Goal: Use online tool/utility: Utilize a website feature to perform a specific function

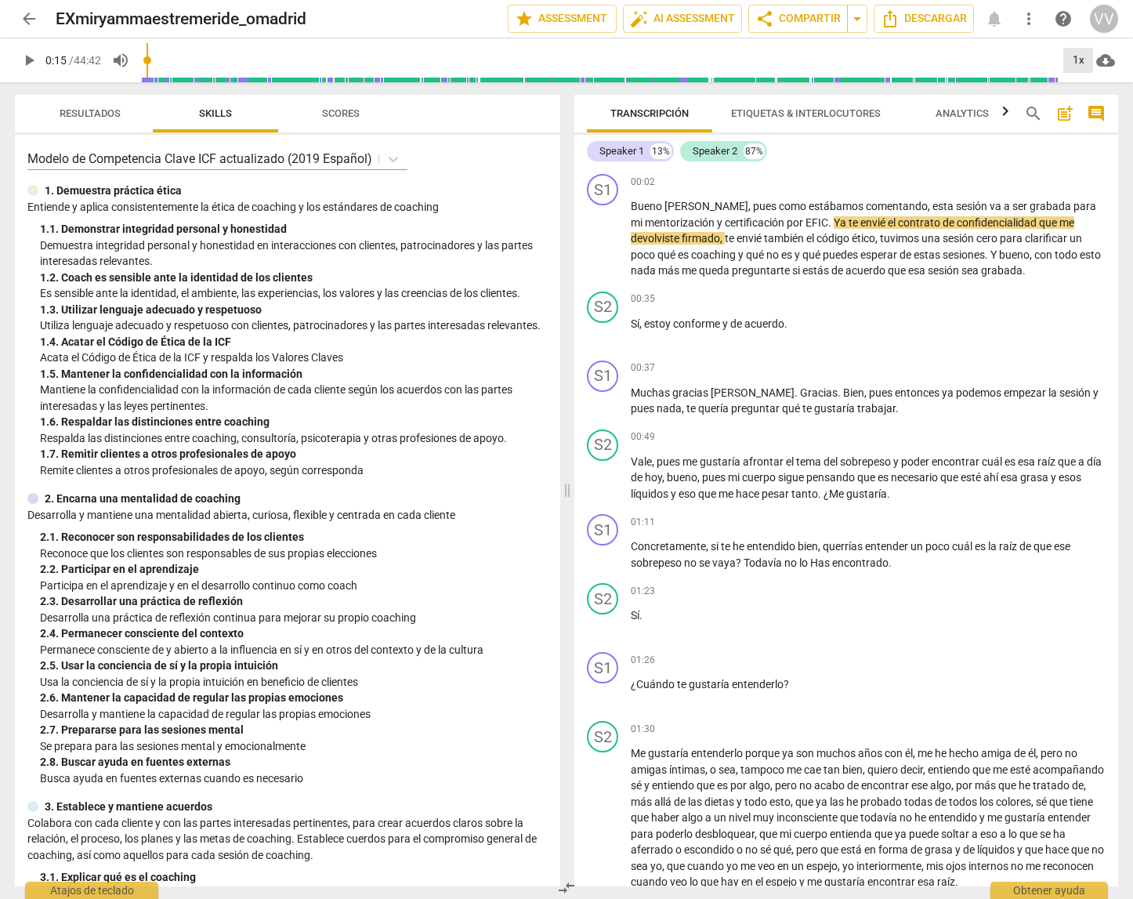
click at [1082, 60] on div "1x" at bounding box center [1078, 60] width 30 height 25
click at [1082, 60] on li "0.75x" at bounding box center [1089, 64] width 52 height 30
click at [1087, 59] on div "0.75x" at bounding box center [1078, 60] width 30 height 25
click at [1089, 182] on li "2x" at bounding box center [1089, 181] width 52 height 30
type input "16"
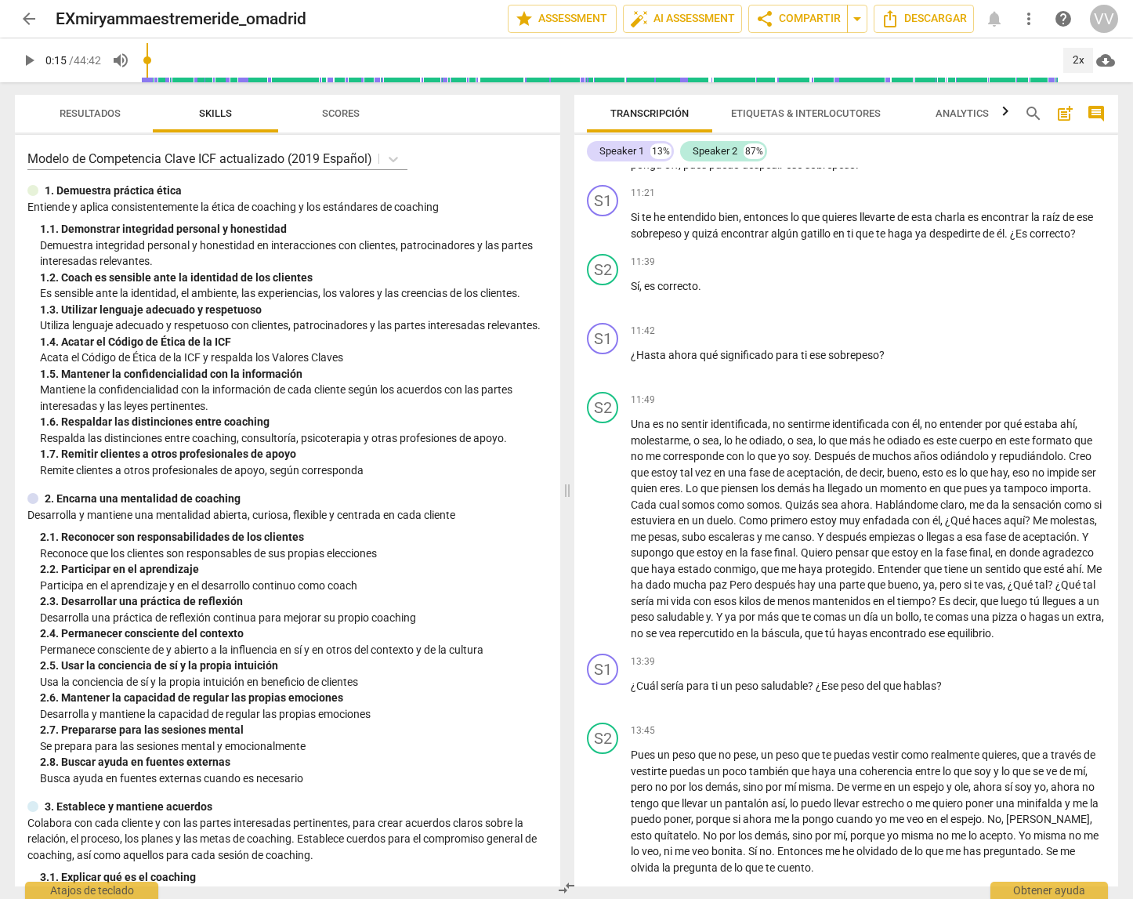
scroll to position [2659, 0]
drag, startPoint x: 1117, startPoint y: 385, endPoint x: 1245, endPoint y: 390, distance: 127.8
click at [1132, 0] on html "arrow_back EXmiryammaestremeride_omadrid edit star Assessment auto_fix_high AI …" at bounding box center [566, 0] width 1133 height 0
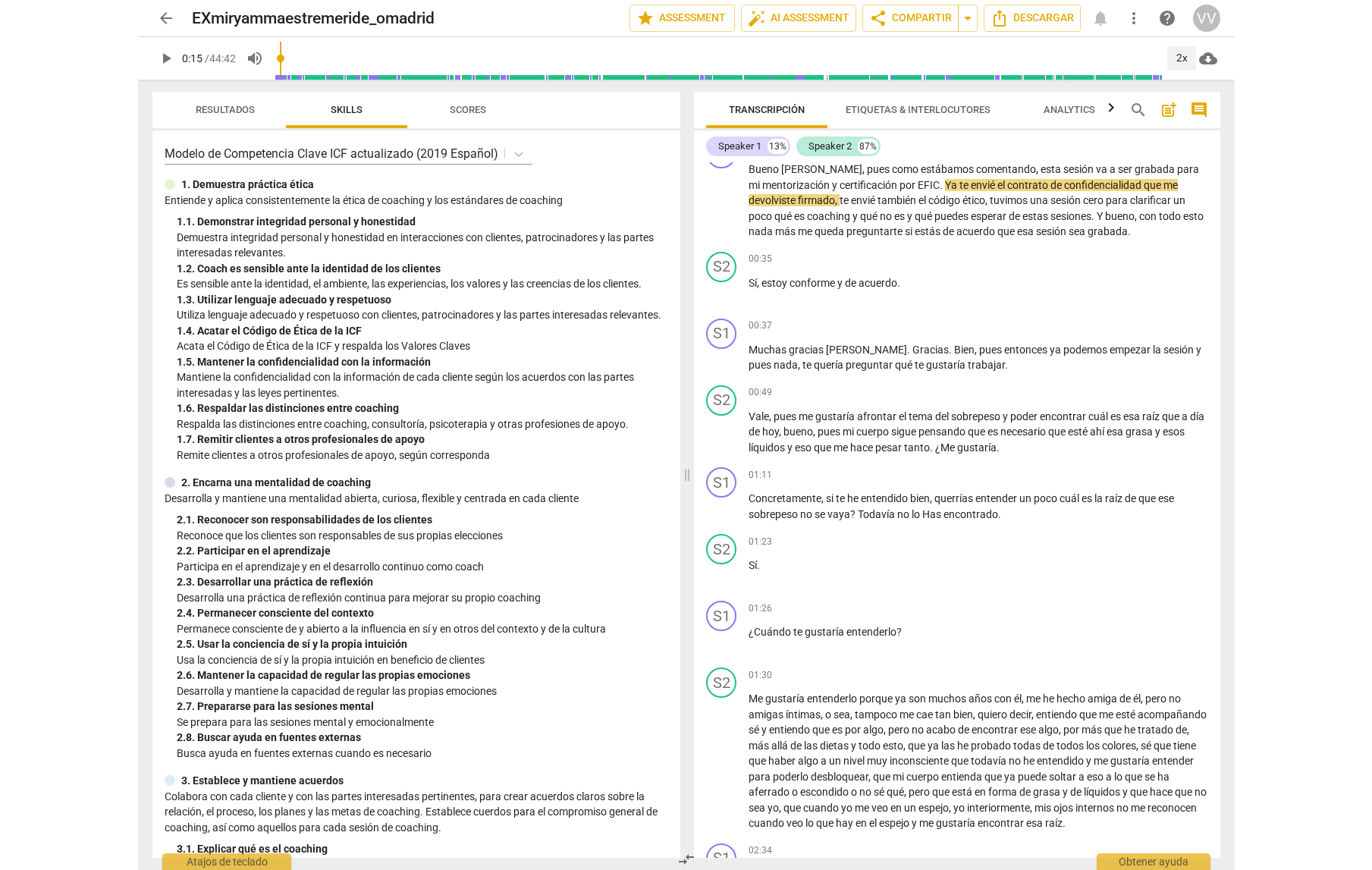
scroll to position [0, 0]
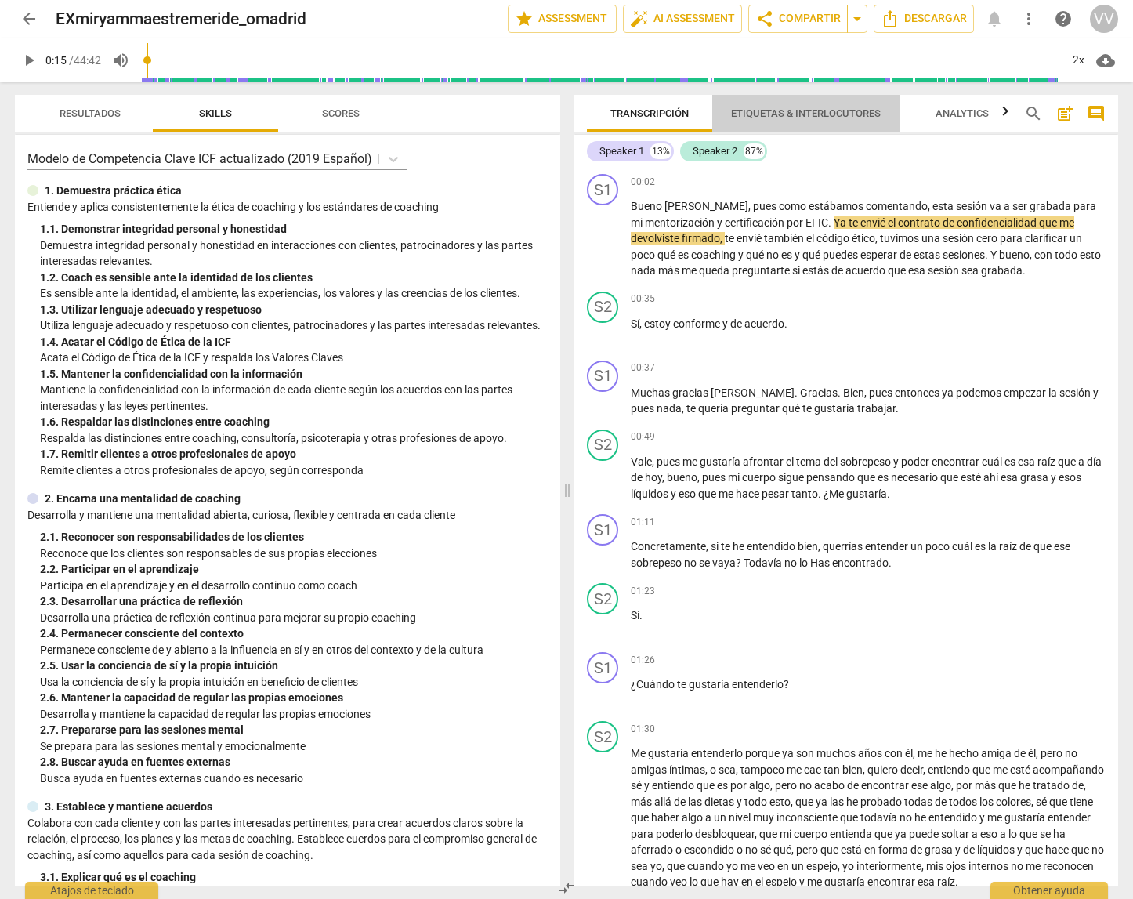
click at [805, 115] on span "Etiquetas & Interlocutores" at bounding box center [806, 113] width 150 height 12
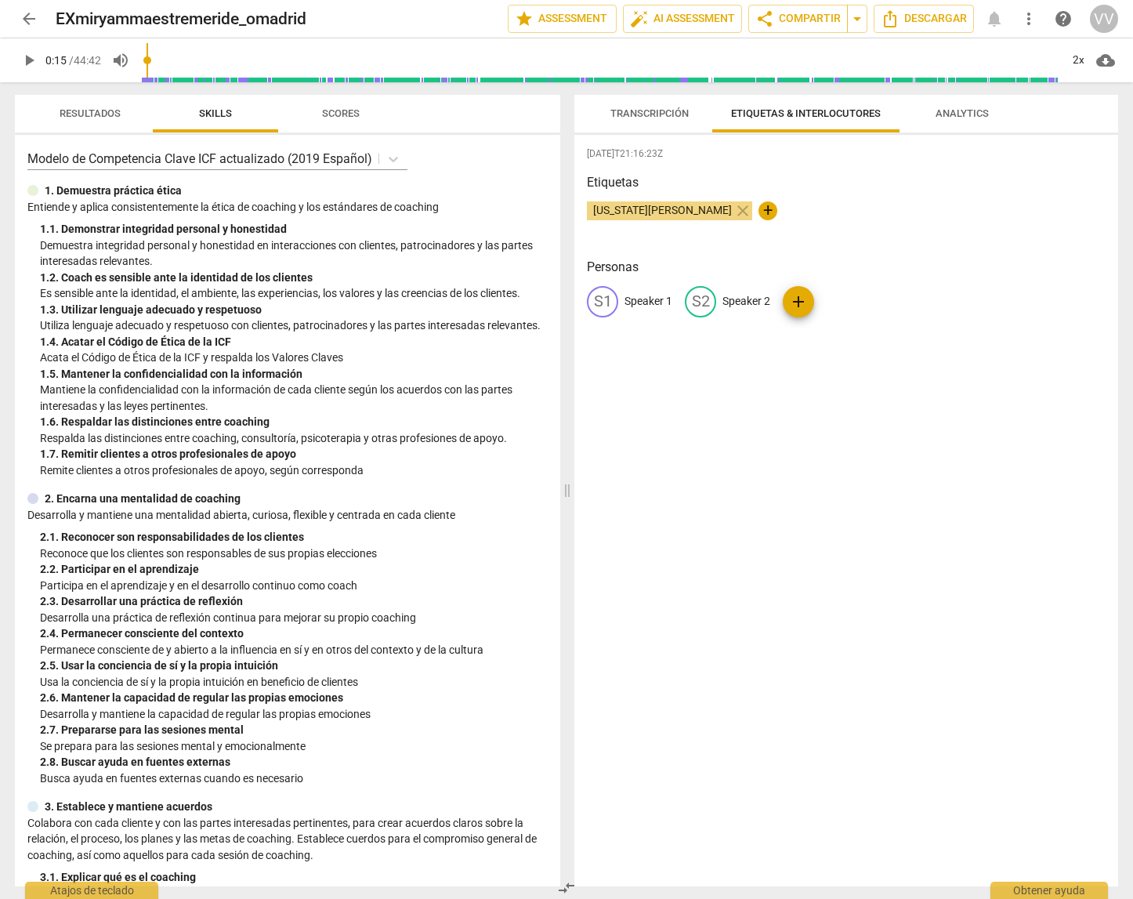
click at [966, 116] on span "Analytics" at bounding box center [961, 113] width 53 height 12
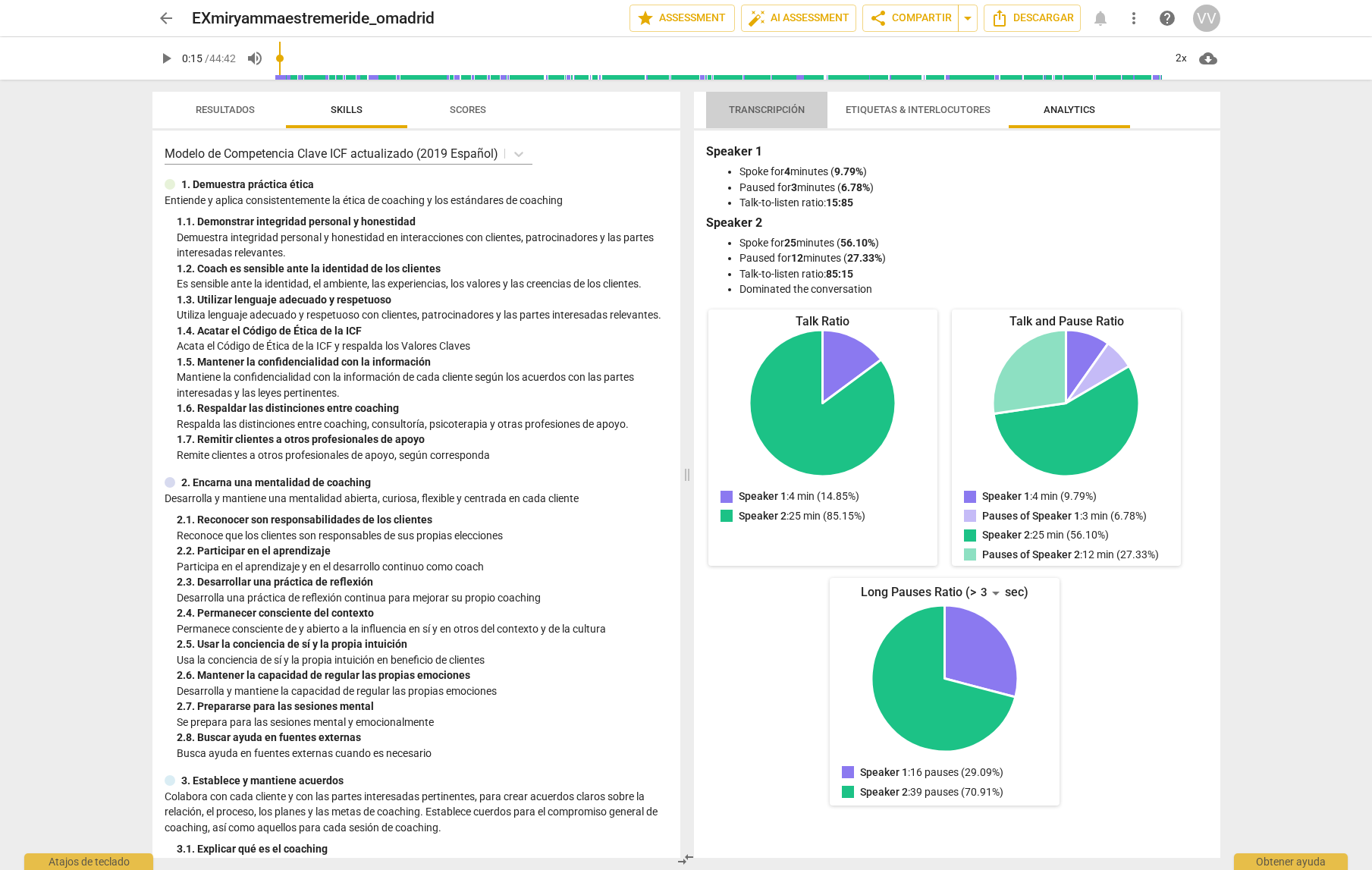
click at [772, 108] on span "Transcripción" at bounding box center [767, 109] width 76 height 12
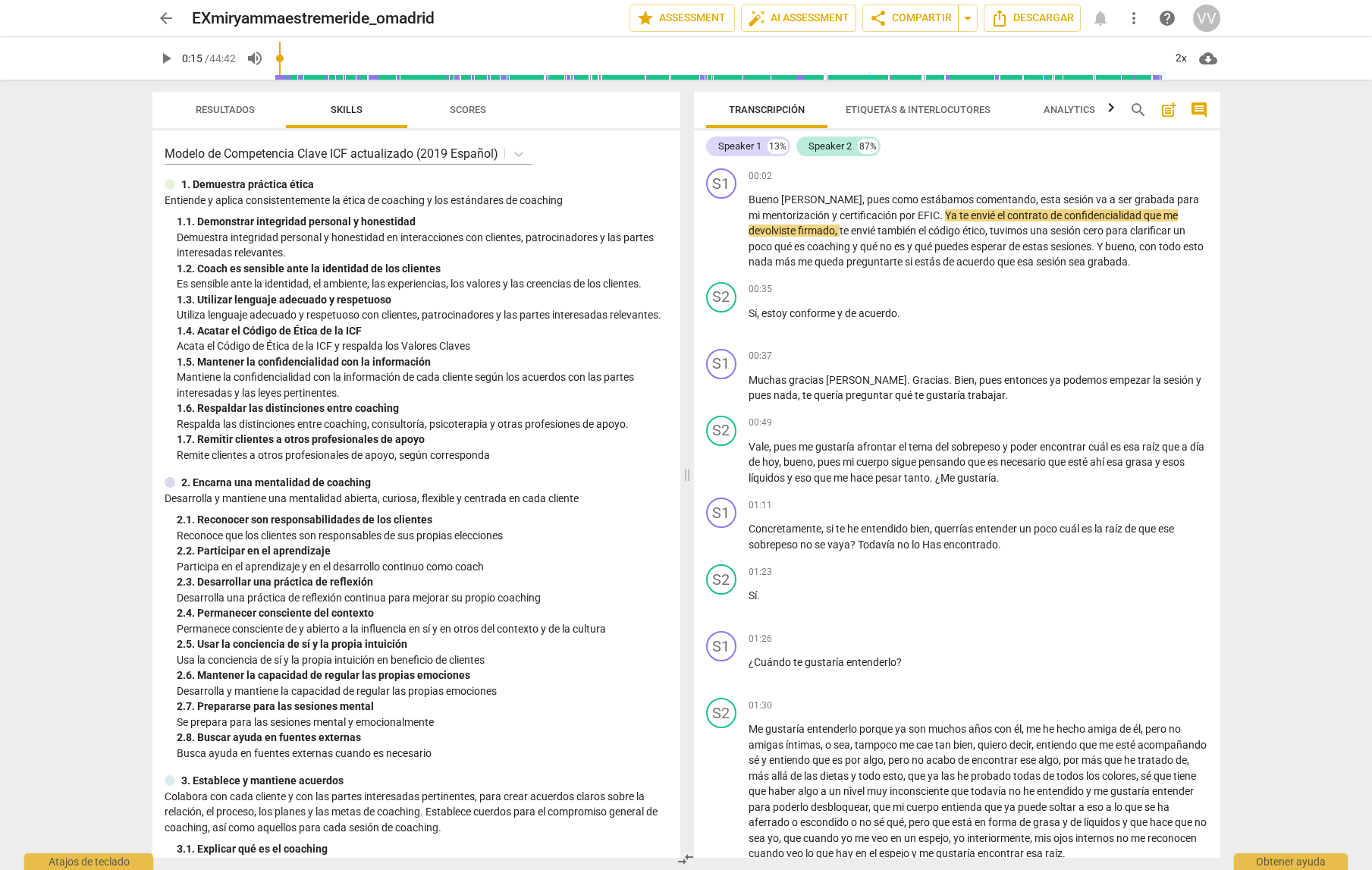
click at [217, 106] on span "Resultados" at bounding box center [225, 109] width 59 height 12
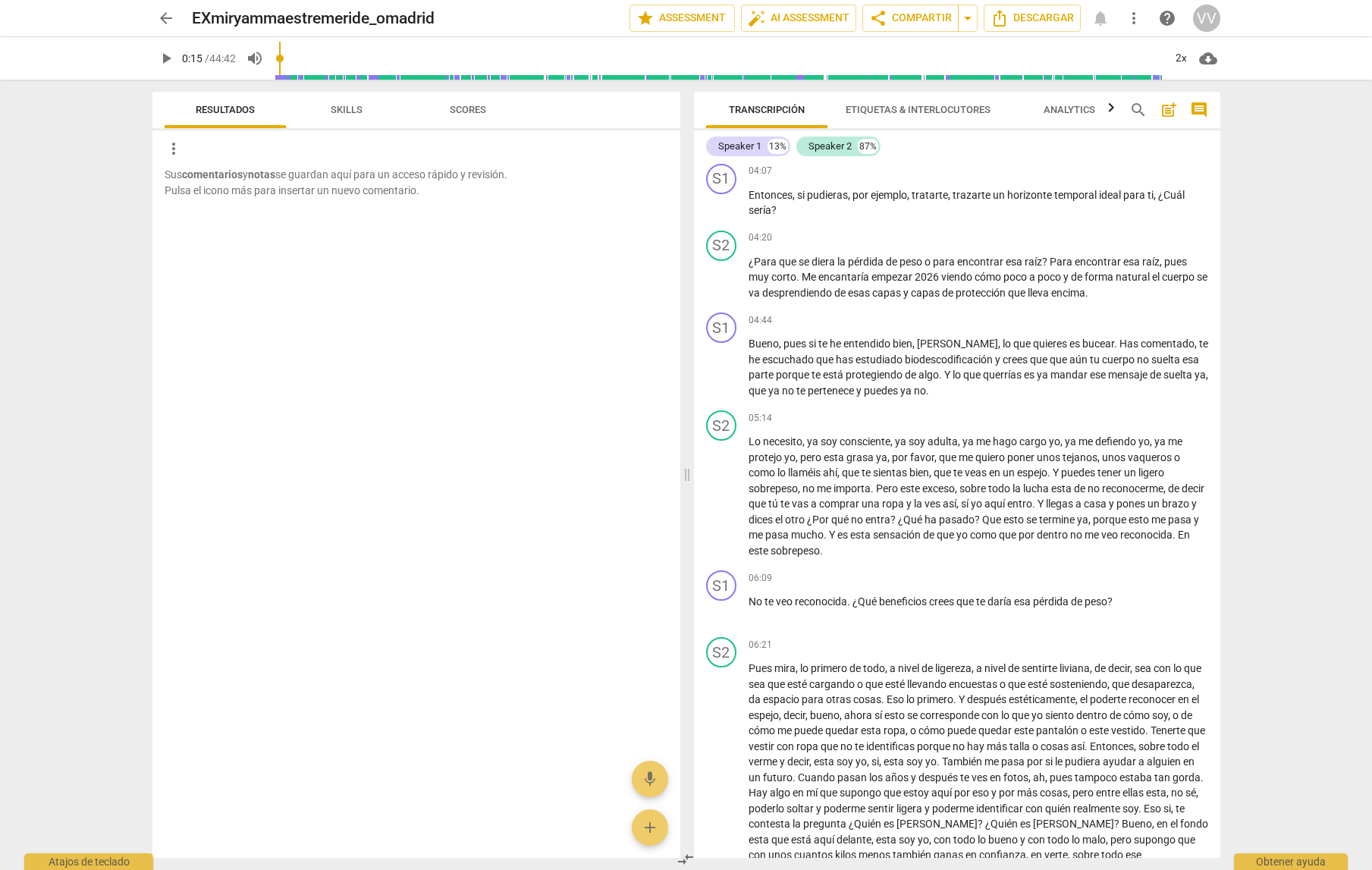
scroll to position [1094, 0]
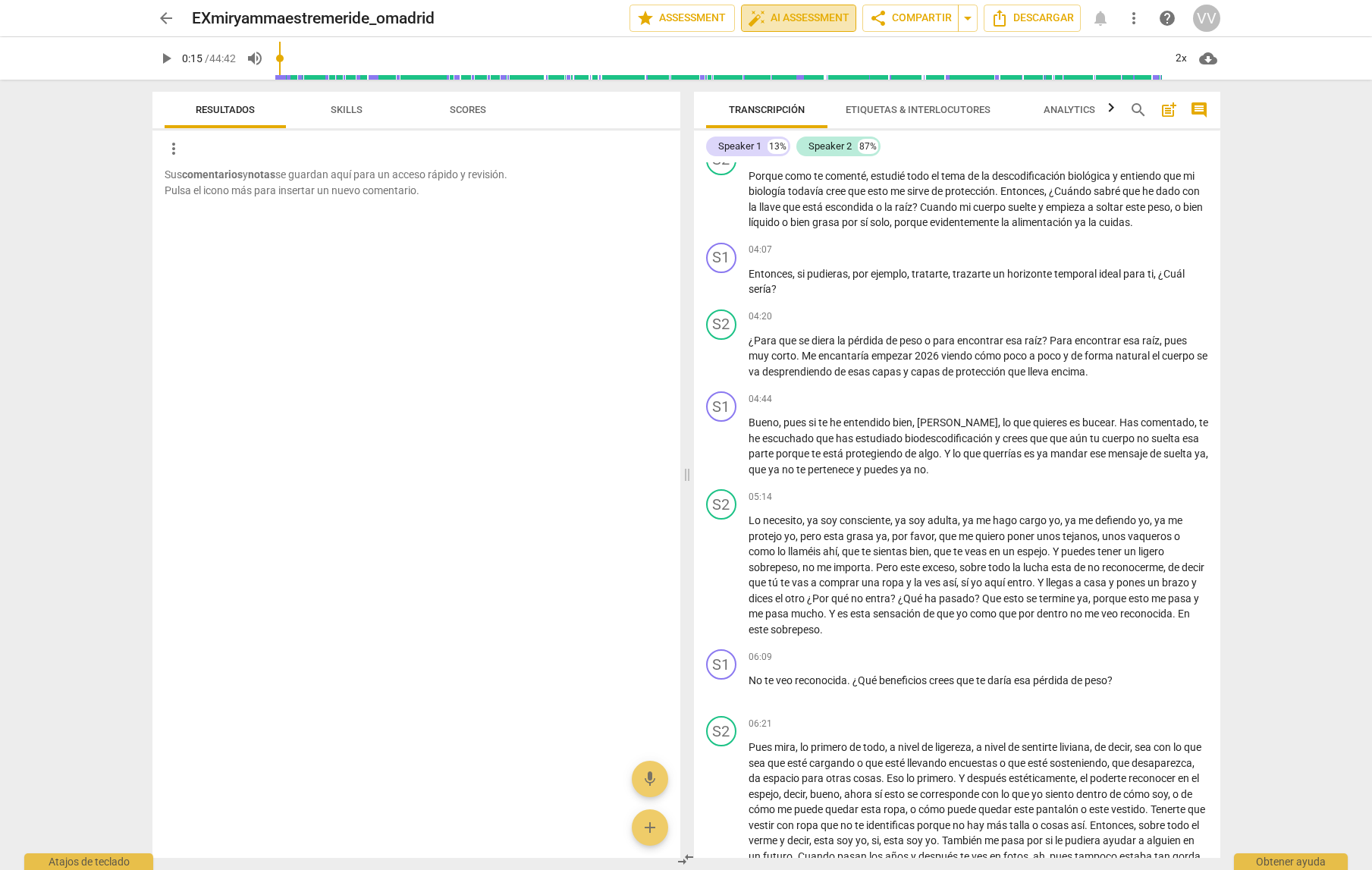
click at [795, 13] on span "auto_fix_high AI Assessment" at bounding box center [798, 17] width 102 height 18
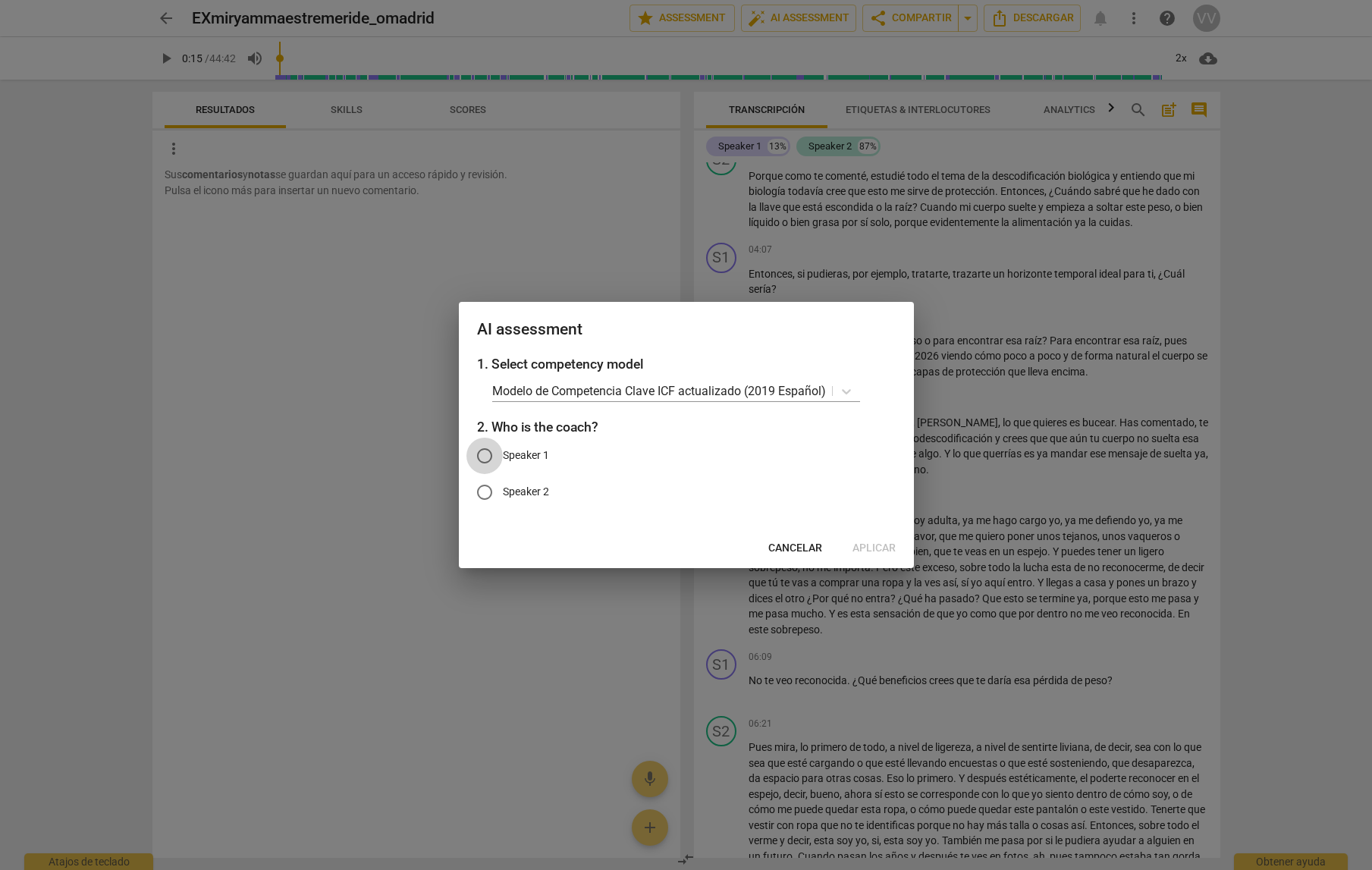
click at [484, 456] on input "Speaker 1" at bounding box center [485, 456] width 37 height 37
radio input "true"
click at [870, 549] on span "Aplicar" at bounding box center [873, 549] width 44 height 15
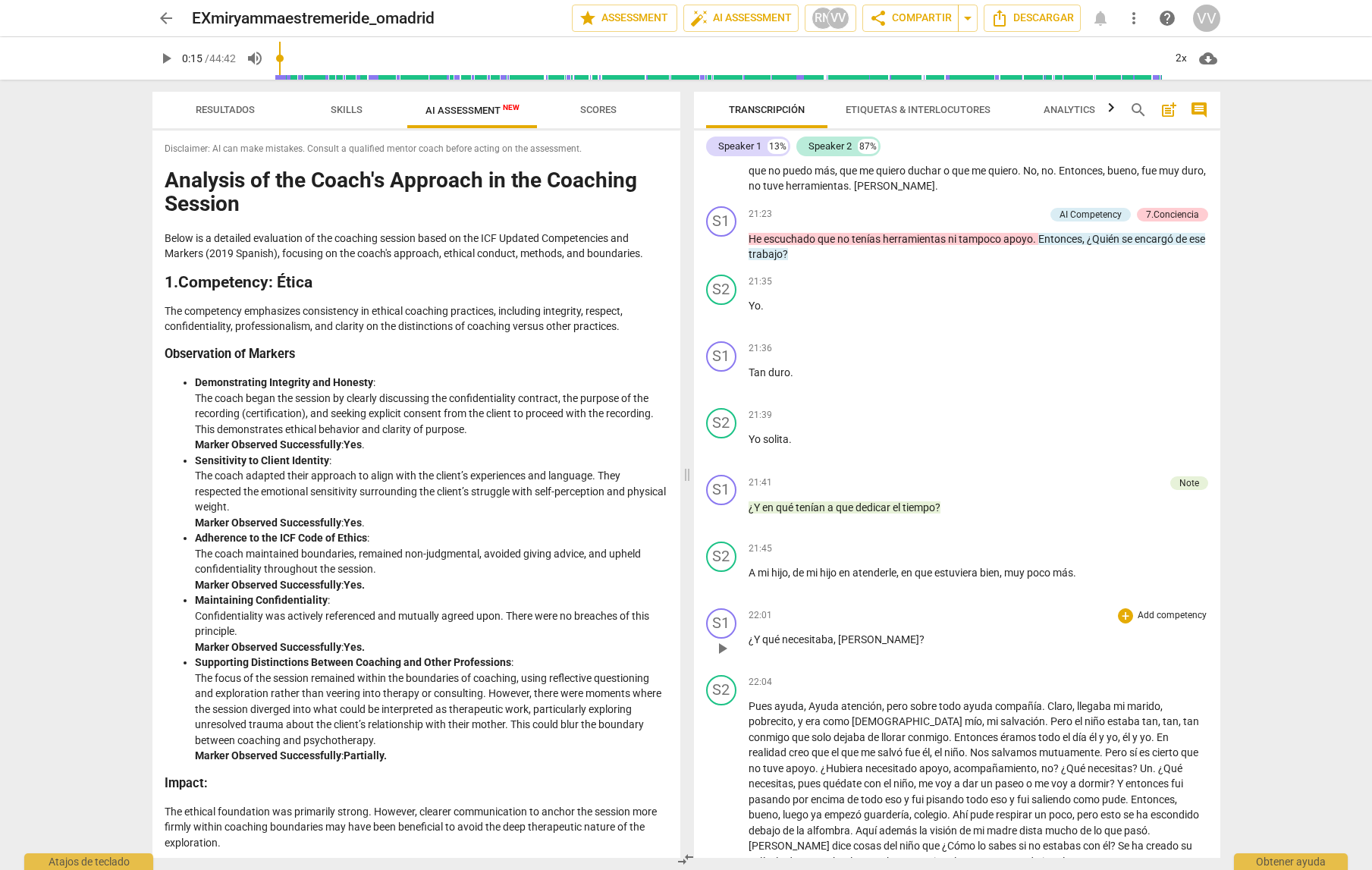
scroll to position [4798, 0]
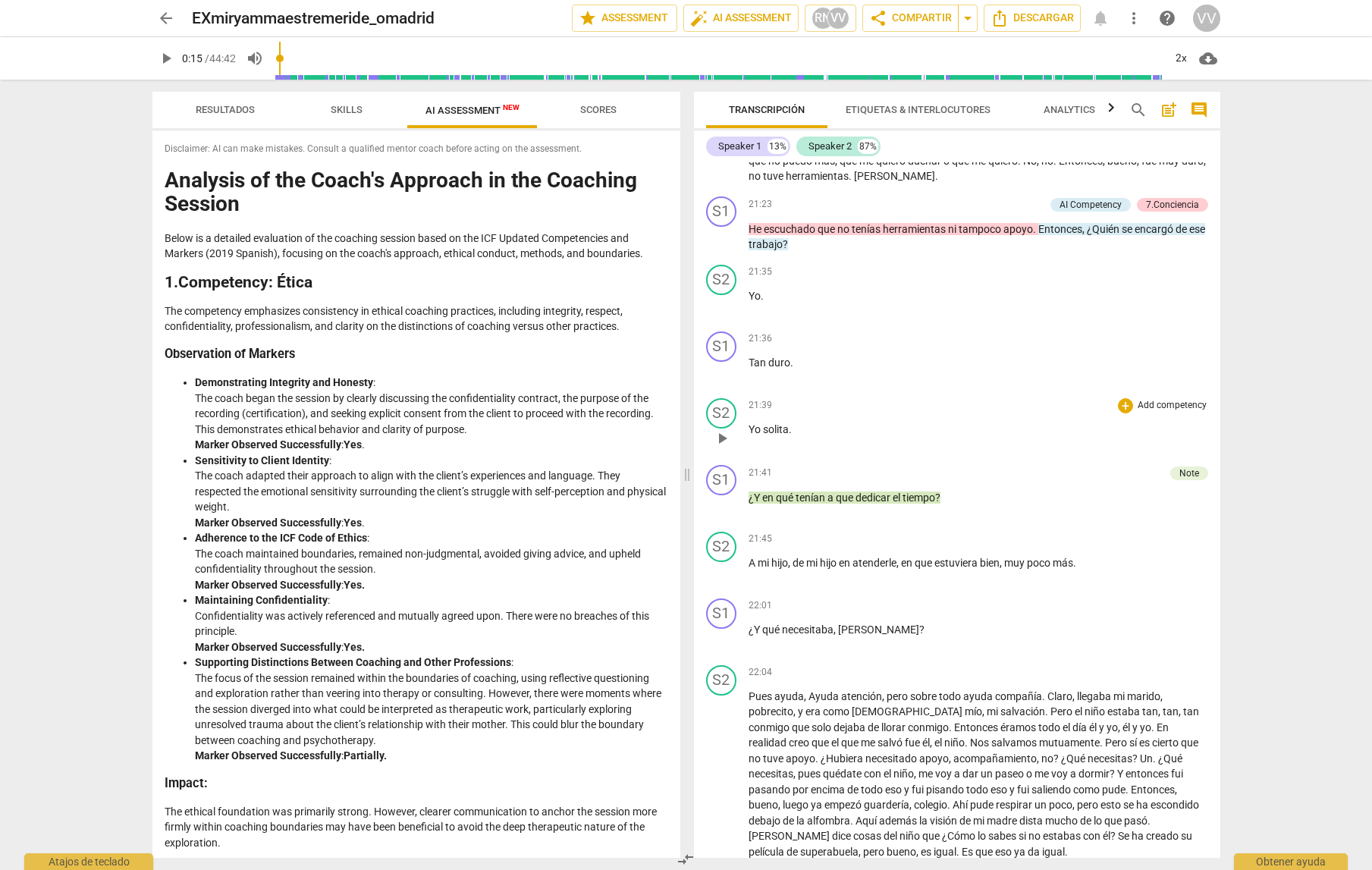
click at [1096, 480] on div "Note" at bounding box center [1189, 473] width 19 height 14
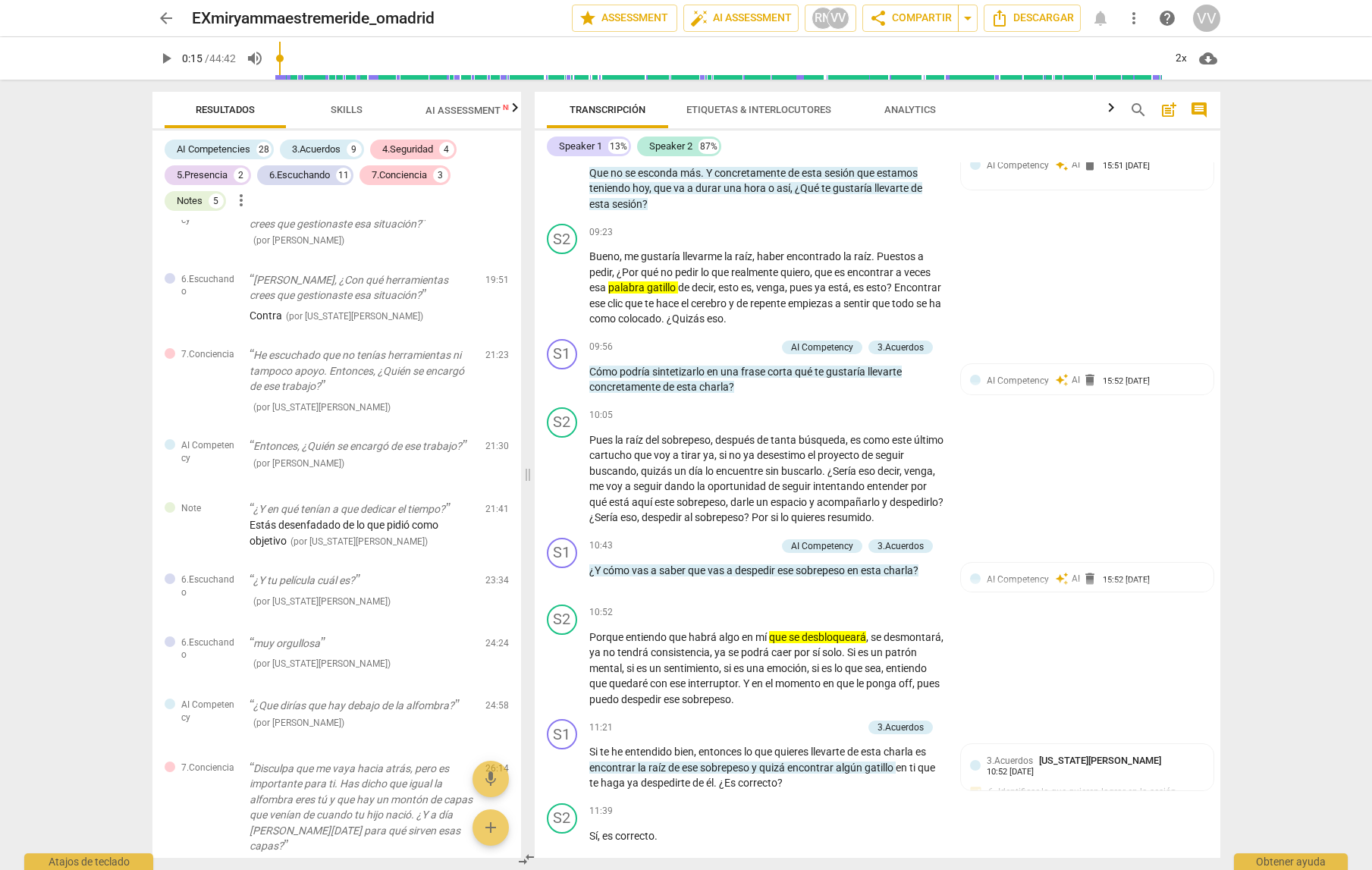
scroll to position [4493, 0]
type input "16"
